Goal: Task Accomplishment & Management: Manage account settings

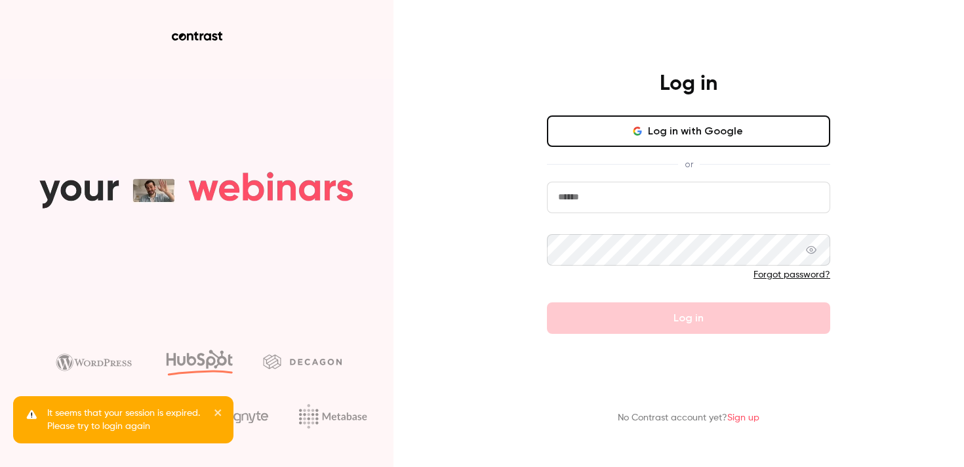
click at [625, 133] on button "Log in with Google" at bounding box center [688, 130] width 283 height 31
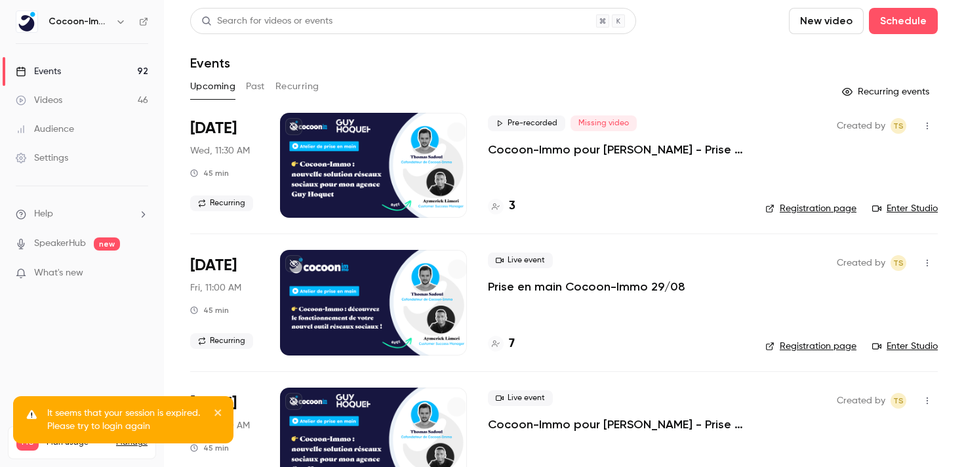
click at [644, 148] on p "Cocoon-Immo pour [PERSON_NAME] - Prise en main" at bounding box center [616, 150] width 256 height 16
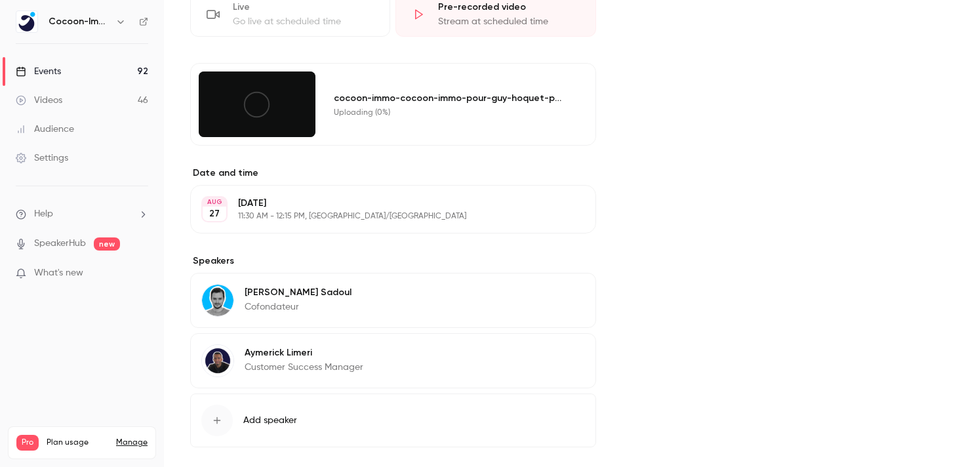
scroll to position [297, 0]
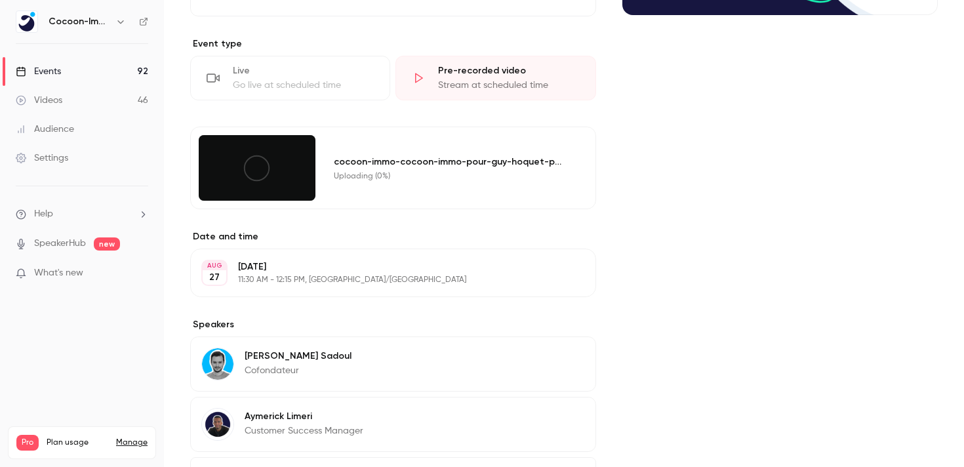
click at [251, 163] on icon at bounding box center [257, 169] width 30 height 30
click at [263, 165] on icon at bounding box center [257, 169] width 30 height 30
click at [260, 173] on icon at bounding box center [257, 169] width 30 height 30
click at [260, 172] on icon at bounding box center [257, 169] width 30 height 30
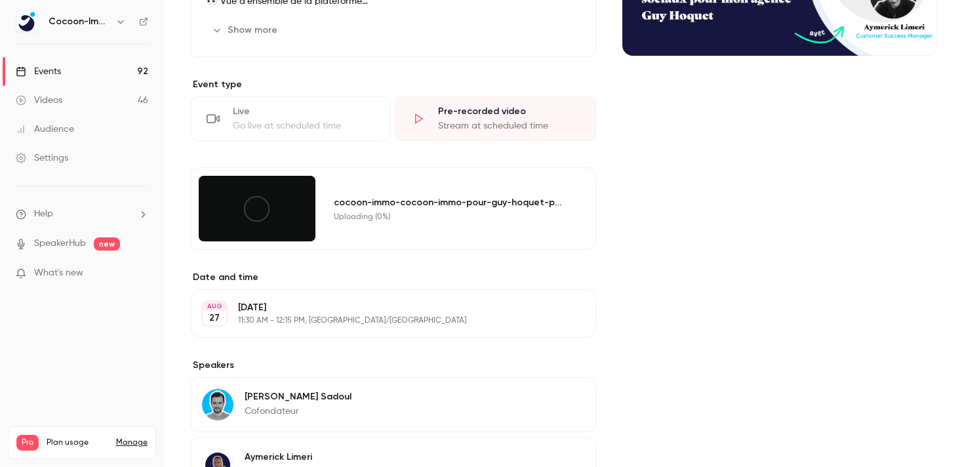
scroll to position [235, 0]
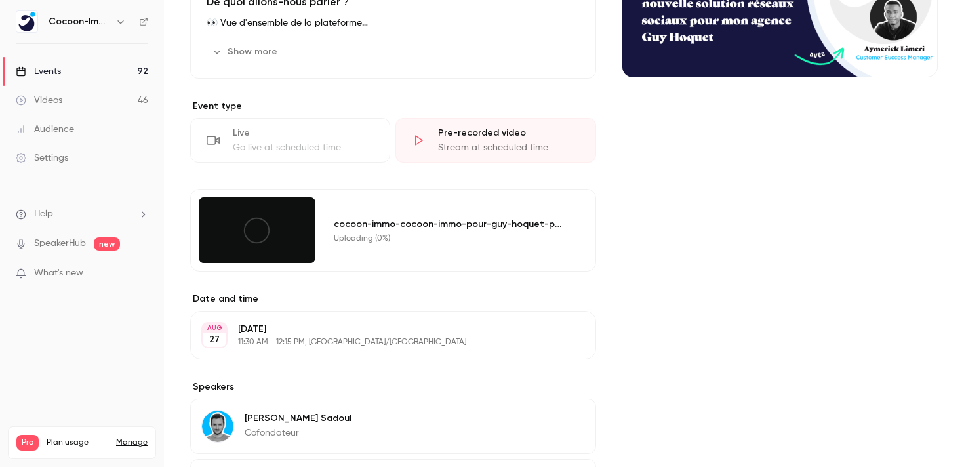
click at [634, 247] on div "Cover image" at bounding box center [781, 249] width 316 height 732
click at [481, 225] on div "cocoon-immo-cocoon-immo-pour-guy-hoquet-prise-en-main-e2959571.mp4" at bounding box center [449, 224] width 230 height 14
click at [569, 243] on div "cocoon-immo-cocoon-immo-pour-guy-hoquet-prise-en-main-e2959571.mp4 Uploading (0…" at bounding box center [457, 230] width 262 height 66
click at [264, 230] on icon at bounding box center [257, 231] width 30 height 30
